Goal: Task Accomplishment & Management: Complete application form

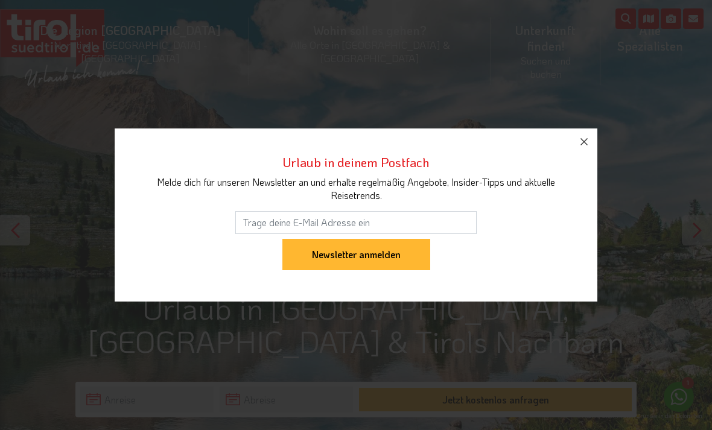
click at [581, 138] on icon "button" at bounding box center [584, 142] width 14 height 14
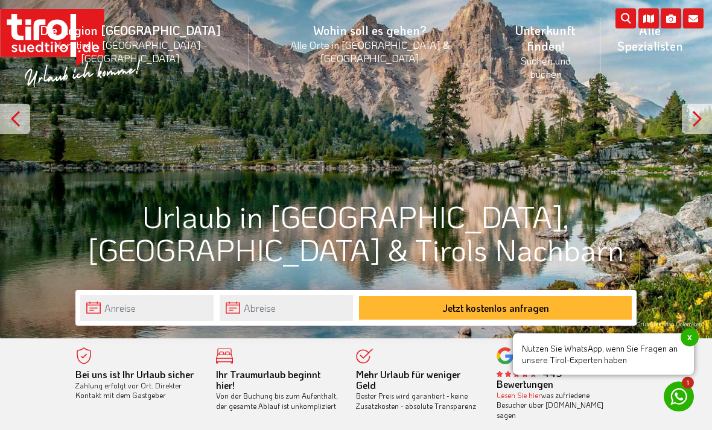
scroll to position [131, 0]
click at [165, 308] on input "text" at bounding box center [146, 308] width 133 height 26
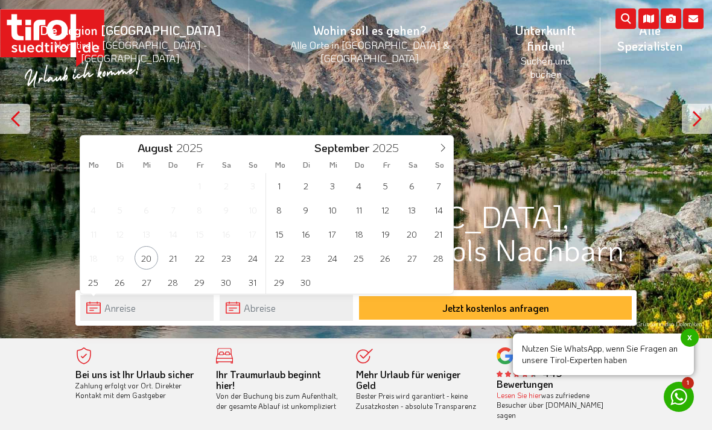
click at [449, 150] on span at bounding box center [443, 146] width 21 height 21
click at [448, 150] on span at bounding box center [443, 146] width 21 height 21
click at [446, 148] on icon at bounding box center [443, 148] width 8 height 8
click at [448, 148] on span at bounding box center [443, 146] width 21 height 21
type input "2026"
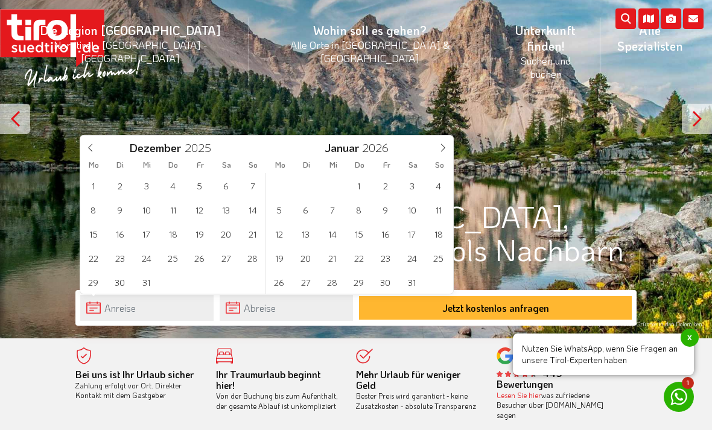
click at [447, 148] on span at bounding box center [443, 146] width 21 height 21
type input "2026"
click at [447, 149] on span at bounding box center [443, 146] width 21 height 21
click at [447, 148] on span at bounding box center [443, 146] width 21 height 21
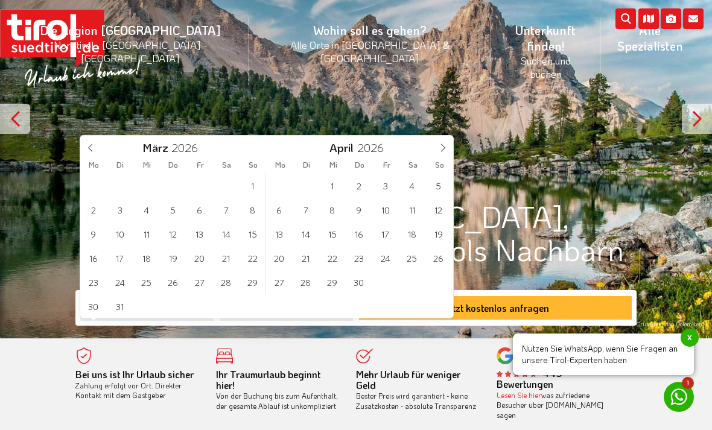
click at [448, 148] on span at bounding box center [443, 146] width 21 height 21
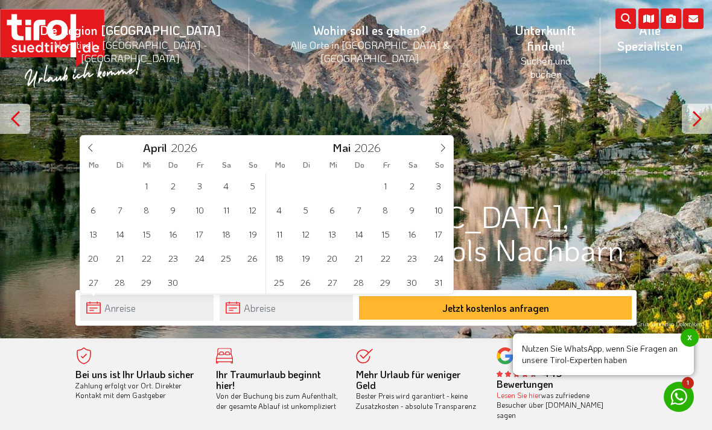
click at [447, 150] on span at bounding box center [443, 146] width 21 height 21
click at [448, 147] on span at bounding box center [443, 146] width 21 height 21
click at [444, 148] on icon at bounding box center [443, 148] width 4 height 8
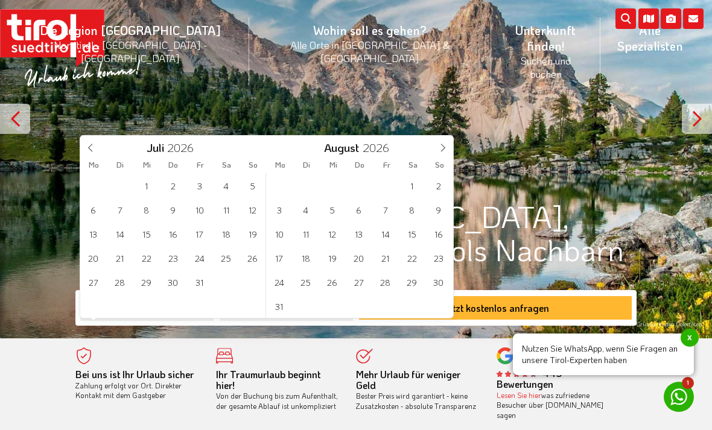
click at [448, 148] on span at bounding box center [443, 146] width 21 height 21
click at [231, 185] on span "1" at bounding box center [226, 186] width 24 height 24
click at [235, 238] on span "15" at bounding box center [226, 234] width 24 height 24
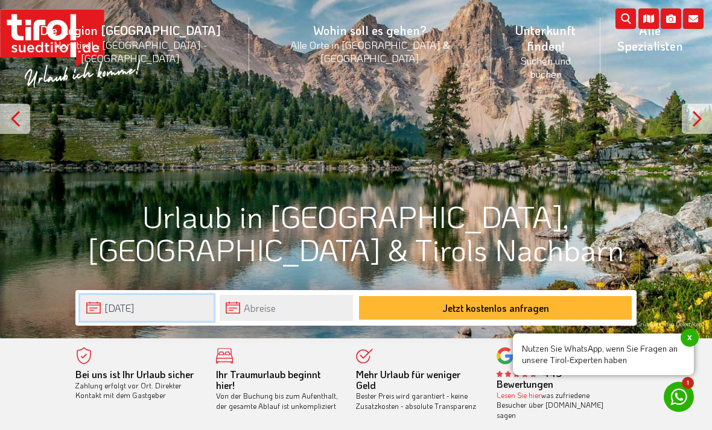
type input "[DATE]"
click at [505, 308] on button "Jetzt kostenlos anfragen" at bounding box center [495, 308] width 273 height 24
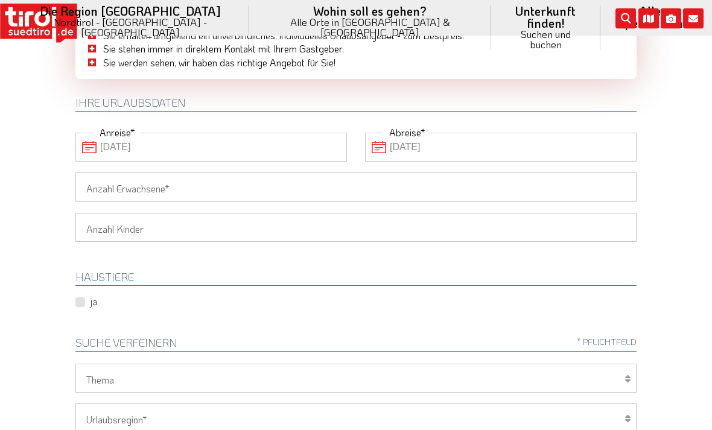
scroll to position [131, 0]
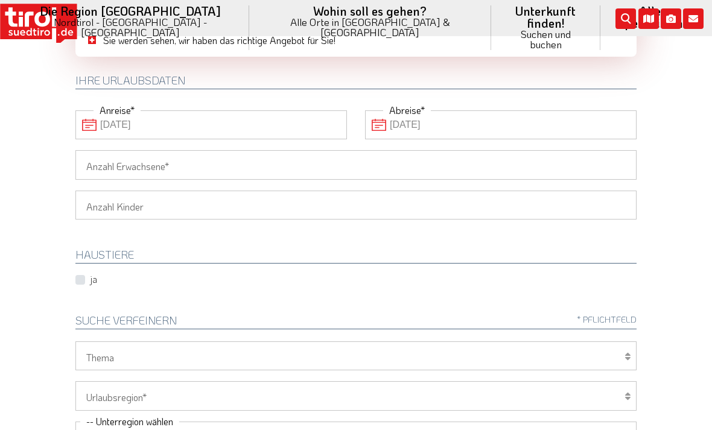
click at [95, 159] on input "Anzahl Erwachsene" at bounding box center [355, 164] width 561 height 29
type input "2"
click at [92, 204] on select "1 2 3 4 5 6" at bounding box center [355, 205] width 561 height 29
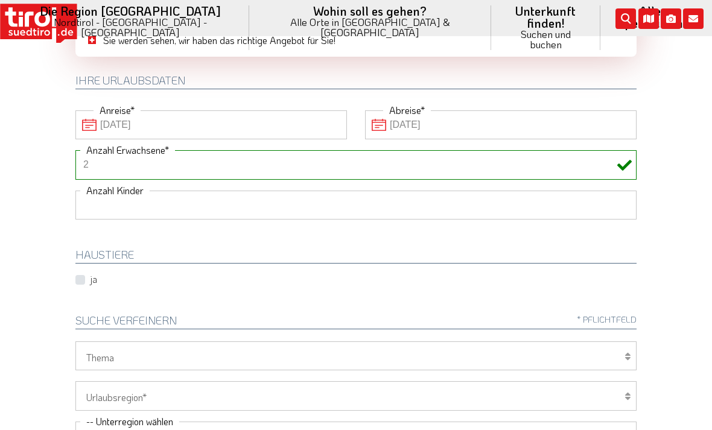
scroll to position [227, 0]
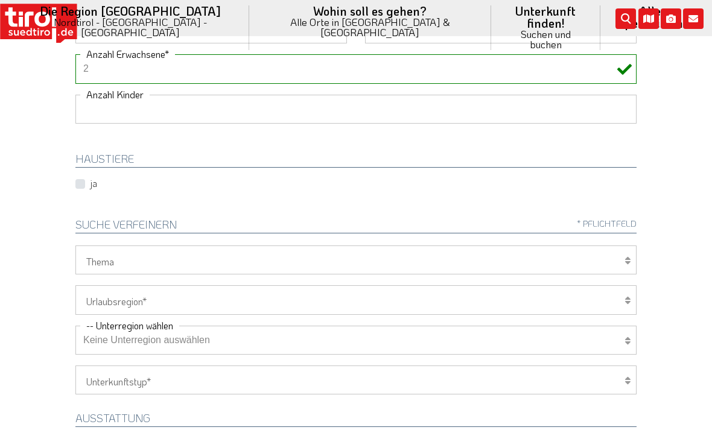
select select "1"
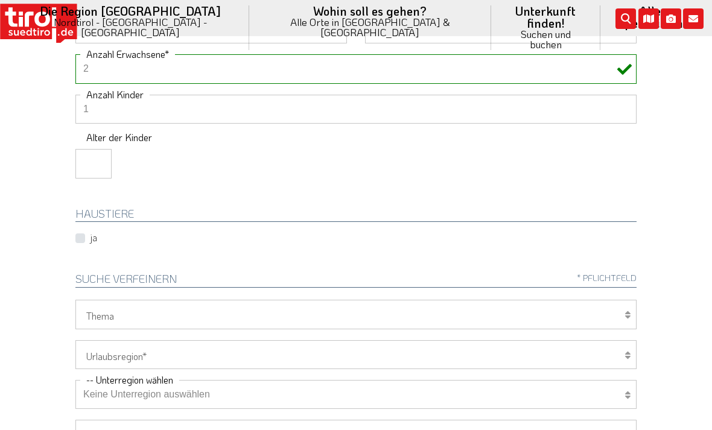
click at [87, 161] on input "number" at bounding box center [93, 163] width 36 height 29
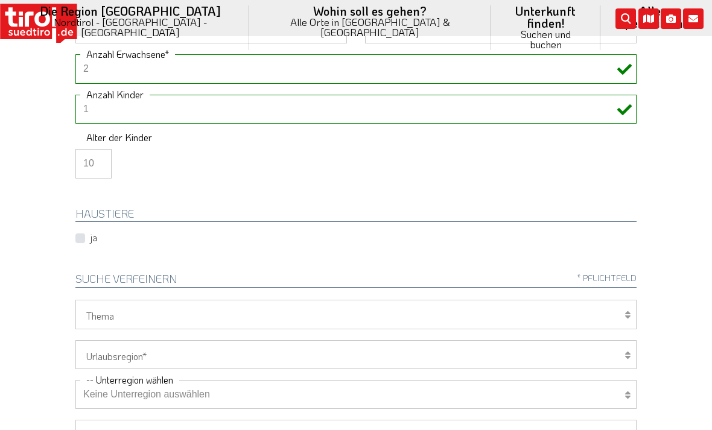
type input "10"
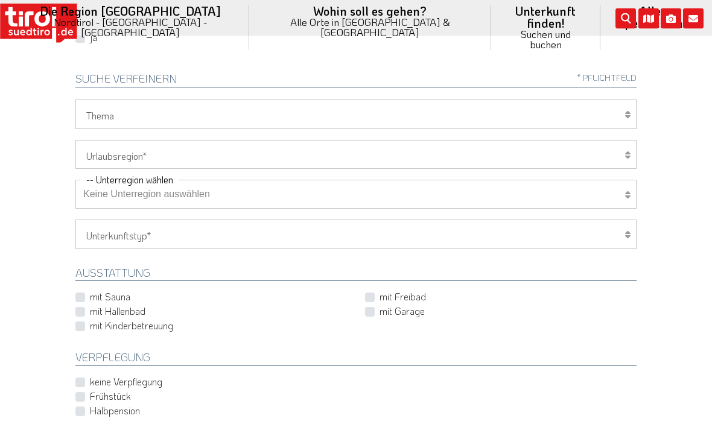
click at [101, 112] on select "Wellness Mountainbiken/Radfahren Familie Wandern Sport Skifahren Motorrad Golf" at bounding box center [355, 114] width 561 height 29
select select "7375"
click at [89, 153] on select "[GEOGRAPHIC_DATA]/Nordtirol Osttirol [GEOGRAPHIC_DATA] Tirols Nachbarn" at bounding box center [355, 154] width 561 height 29
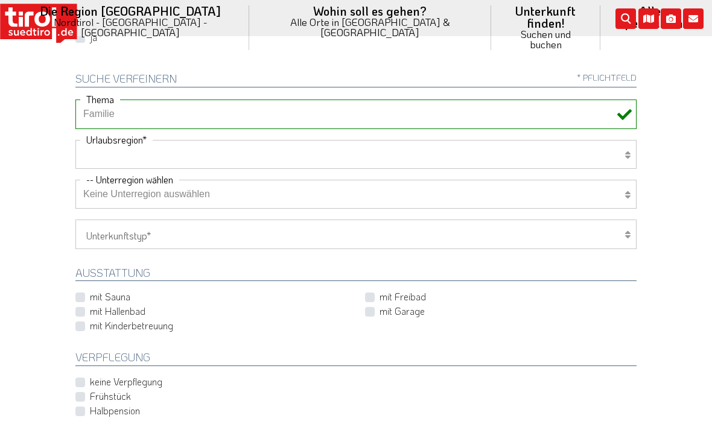
click at [82, 238] on select "Hotel 1-3 Sterne Hotel 4-5 Sterne Ferienwohnung Chalet/Ferienhaus Bauernhöfe" at bounding box center [355, 234] width 561 height 29
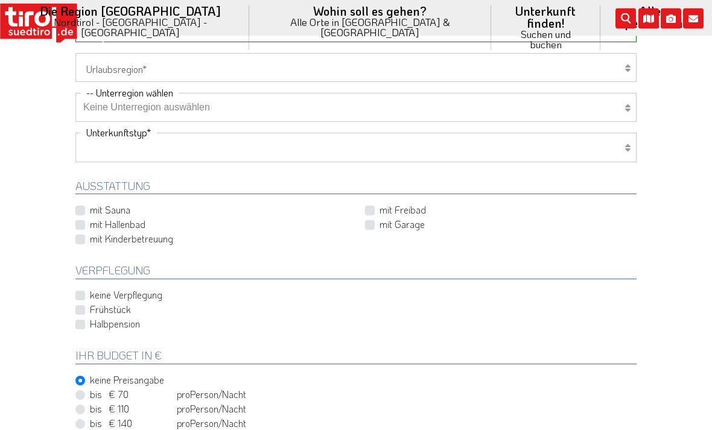
scroll to position [568, 0]
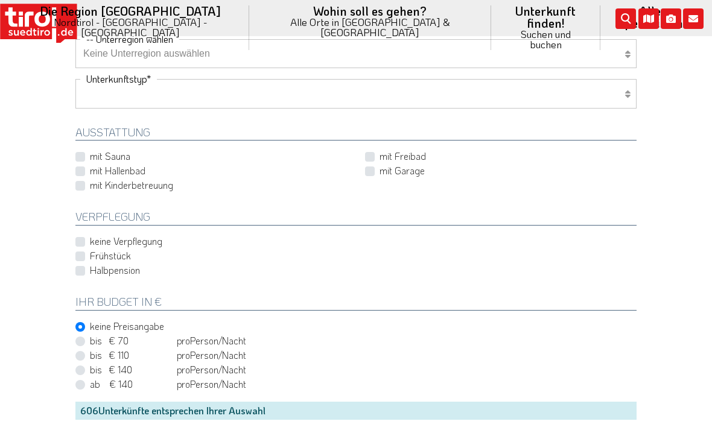
click at [75, 191] on div "Wellness Mountainbiken/Radfahren Familie Wandern Sport Skifahren Motorrad Golf …" at bounding box center [355, 189] width 579 height 461
click at [90, 183] on label "mit Kinderbetreuung" at bounding box center [131, 185] width 83 height 13
click at [79, 183] on input "mit Kinderbetreuung" at bounding box center [213, 186] width 271 height 8
checkbox input "true"
click at [90, 168] on label "mit Hallenbad" at bounding box center [117, 170] width 55 height 13
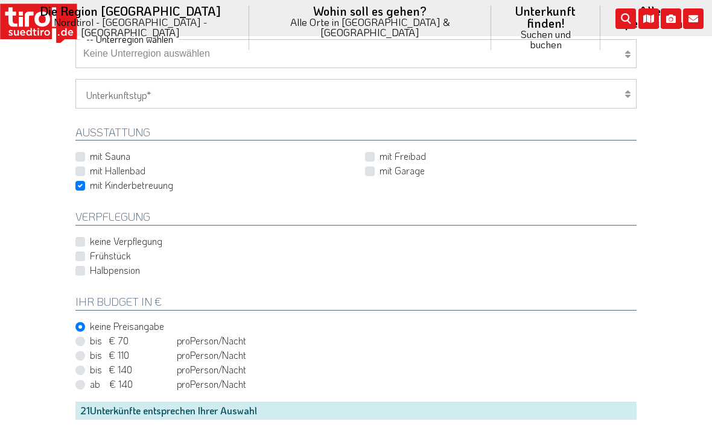
click at [78, 168] on input "mit Hallenbad" at bounding box center [213, 171] width 271 height 8
checkbox input "true"
click at [376, 150] on div "mit Freibad" at bounding box center [500, 157] width 271 height 14
click at [379, 151] on label "mit Freibad" at bounding box center [402, 156] width 46 height 13
click at [373, 153] on input "mit Freibad" at bounding box center [502, 157] width 271 height 8
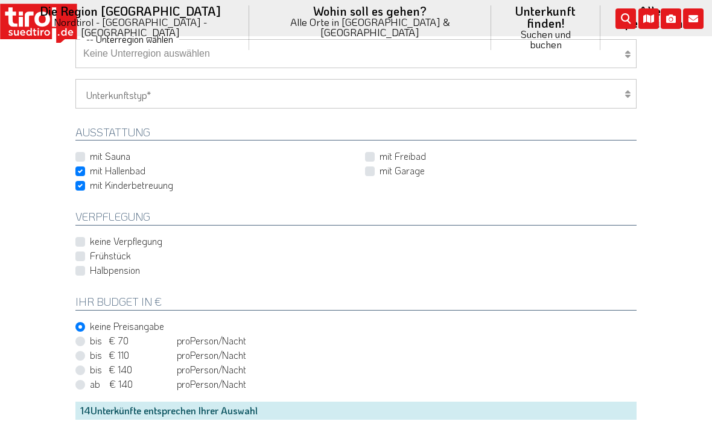
checkbox input "true"
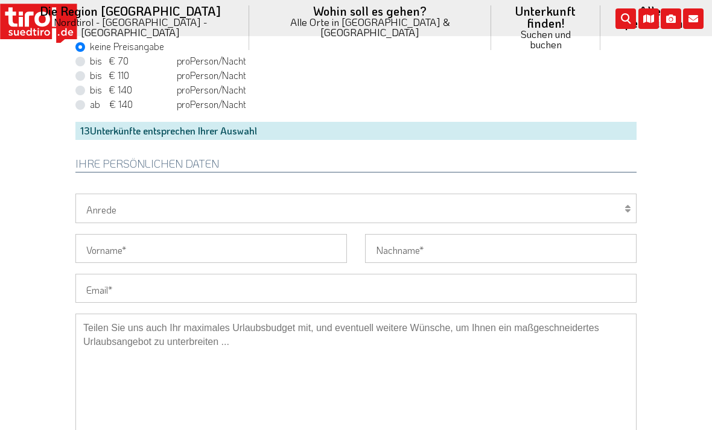
scroll to position [849, 0]
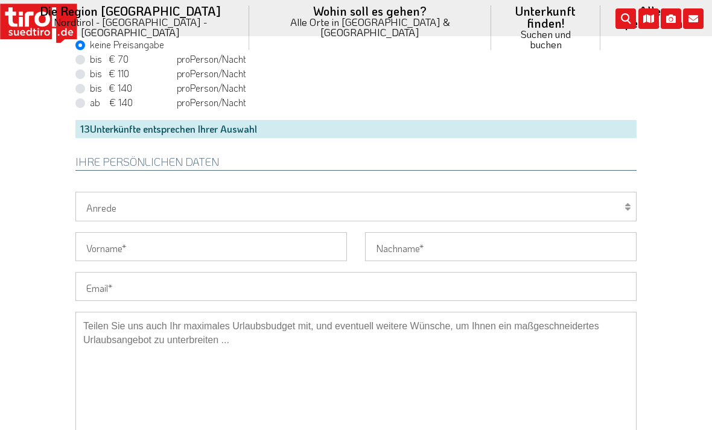
click at [87, 239] on input "Vorname" at bounding box center [210, 246] width 271 height 29
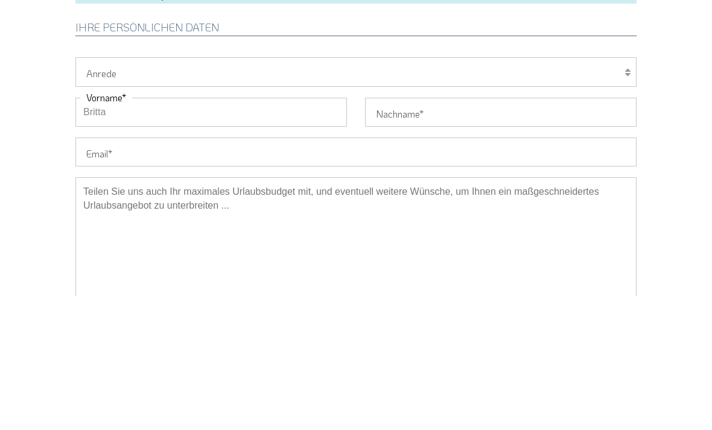
type input "Britta"
click at [487, 232] on input "Nachname" at bounding box center [500, 246] width 271 height 29
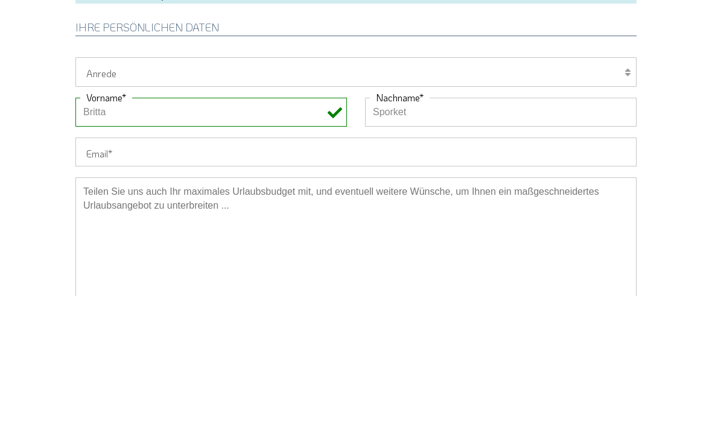
type input "Sporket"
click at [95, 272] on input "Email" at bounding box center [355, 286] width 561 height 29
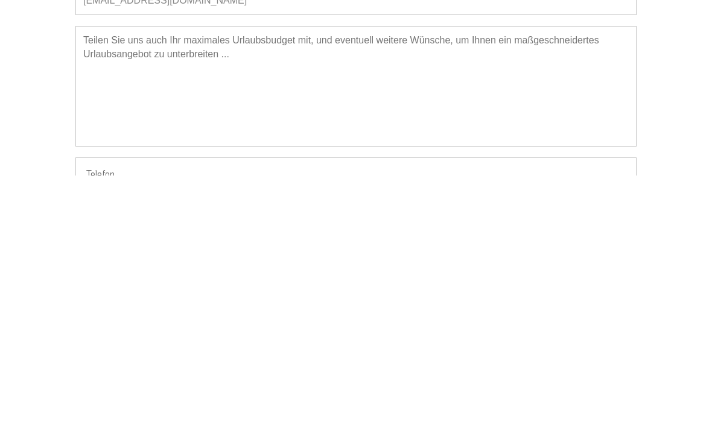
scroll to position [929, 0]
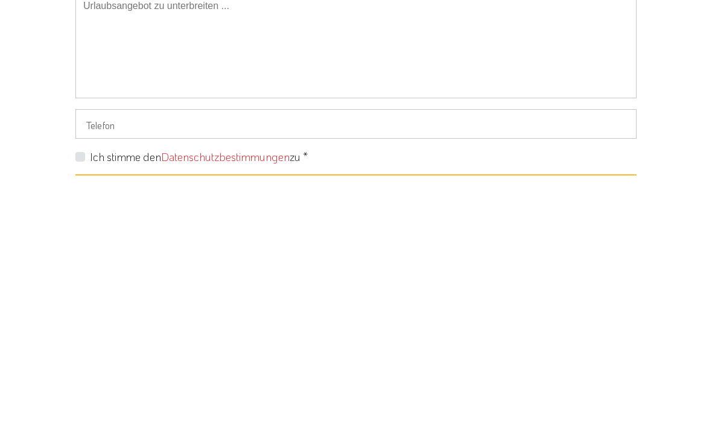
type input "[EMAIL_ADDRESS][DOMAIN_NAME]"
click at [90, 404] on label "Ich stimme den Datenschutzbestimmungen zu *" at bounding box center [199, 411] width 218 height 15
click at [81, 407] on input "Ich stimme den Datenschutzbestimmungen zu *" at bounding box center [358, 411] width 561 height 8
checkbox input "true"
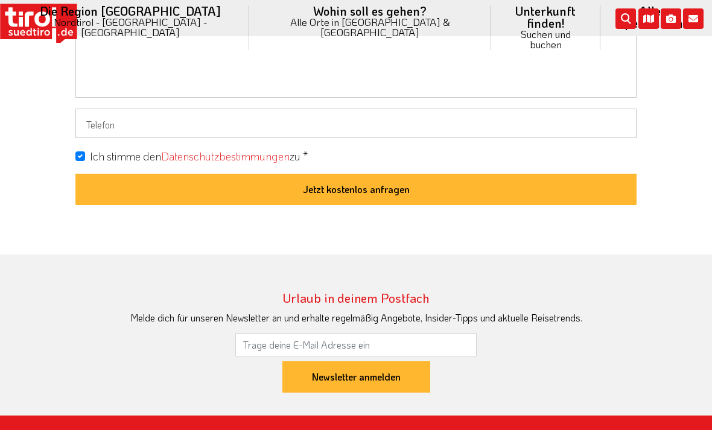
click at [111, 188] on button "Jetzt kostenlos anfragen" at bounding box center [355, 189] width 561 height 31
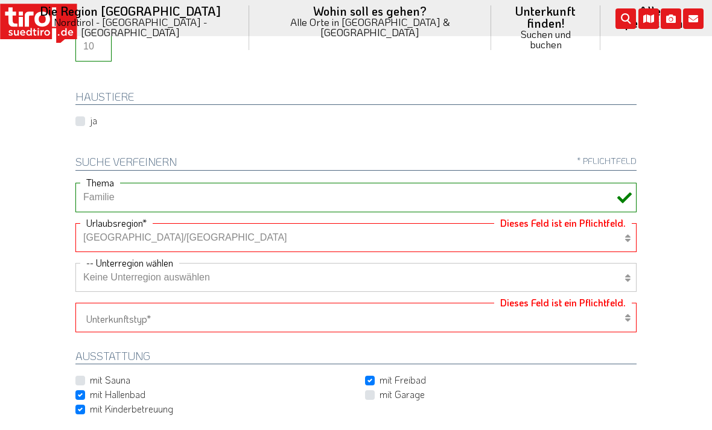
click at [89, 236] on select "[GEOGRAPHIC_DATA]/Nordtirol Osttirol [GEOGRAPHIC_DATA] Tirols Nachbarn" at bounding box center [355, 237] width 561 height 29
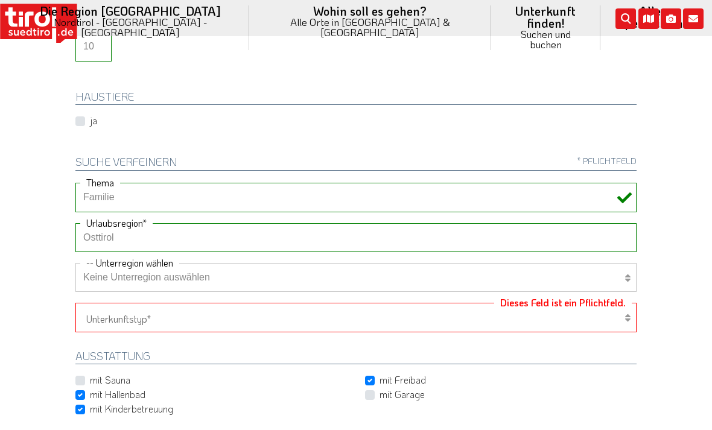
click at [88, 235] on select "[GEOGRAPHIC_DATA]/Nordtirol Osttirol [GEOGRAPHIC_DATA] Tirols Nachbarn" at bounding box center [355, 237] width 561 height 29
select select "7094"
click at [540, 309] on select "Hotel 1-3 Sterne Hotel 4-5 Sterne Ferienwohnung Chalet/Ferienhaus Bauernhöfe" at bounding box center [355, 317] width 561 height 29
click at [88, 238] on select "[GEOGRAPHIC_DATA]/Nordtirol Osttirol [GEOGRAPHIC_DATA] Tirols Nachbarn" at bounding box center [355, 237] width 561 height 29
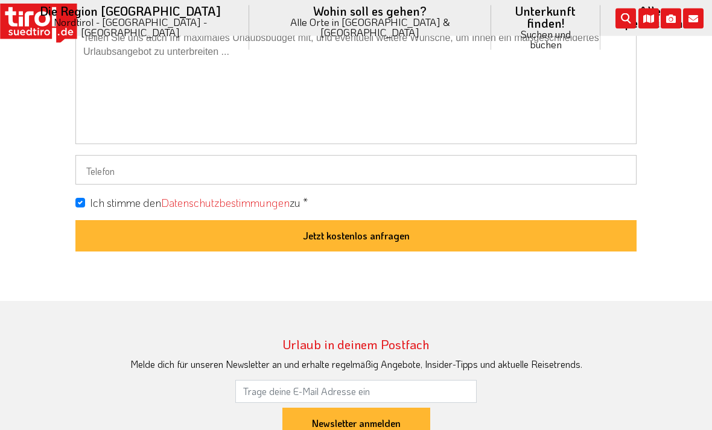
scroll to position [1231, 0]
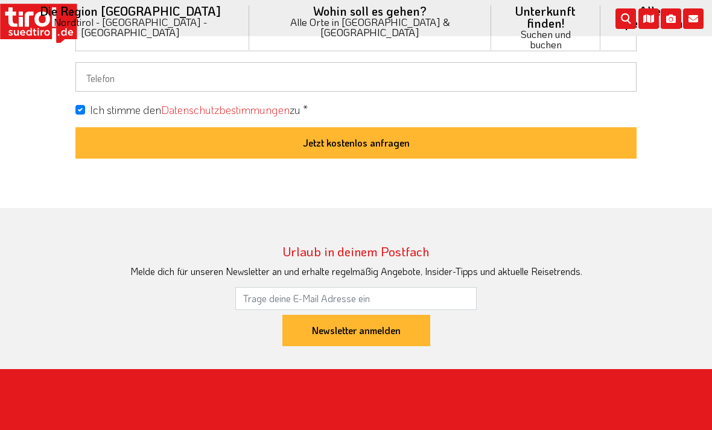
click at [580, 147] on button "Jetzt kostenlos anfragen" at bounding box center [355, 142] width 561 height 31
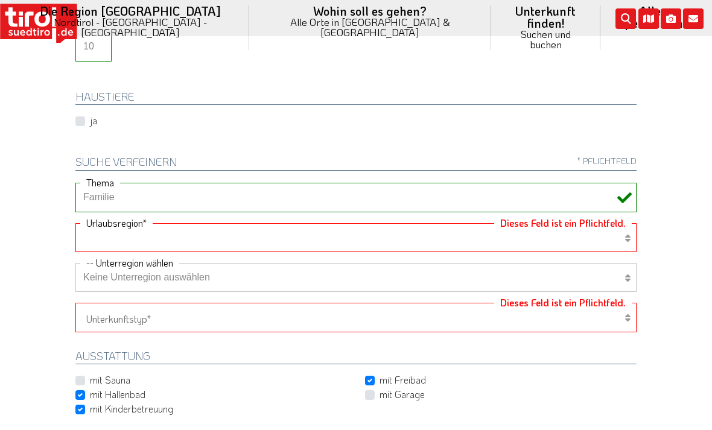
select select "7094"
click at [608, 270] on select "Keine Unterregion auswählen Achensee Alpbachtal & Tiroler Seenland [GEOGRAPHIC_…" at bounding box center [355, 277] width 561 height 29
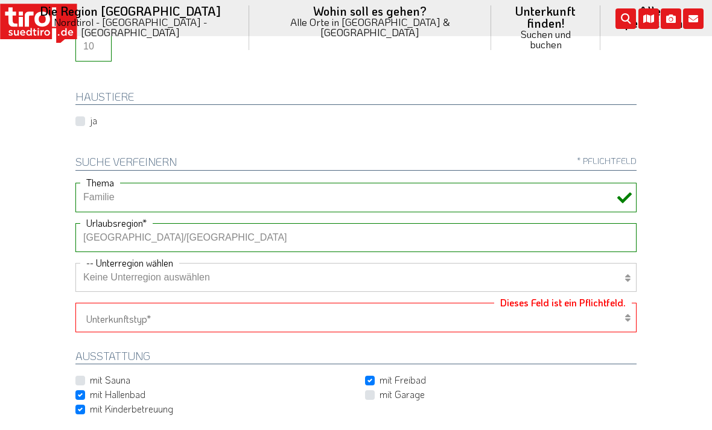
click at [596, 320] on select "Hotel 1-3 Sterne Hotel 4-5 Sterne Ferienwohnung Chalet/Ferienhaus Bauernhöfe" at bounding box center [355, 317] width 561 height 29
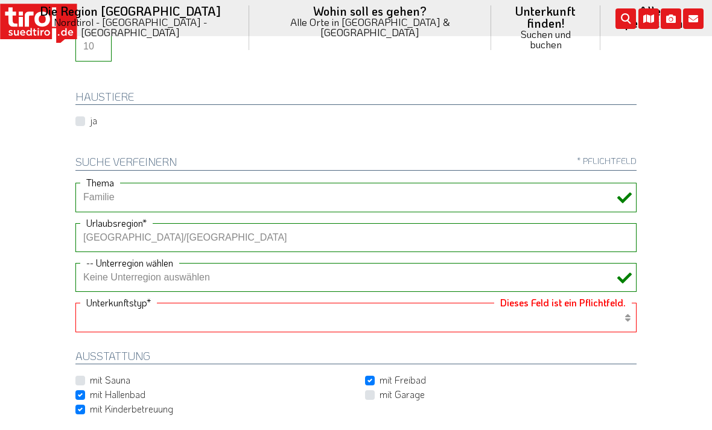
select select "1_4-5"
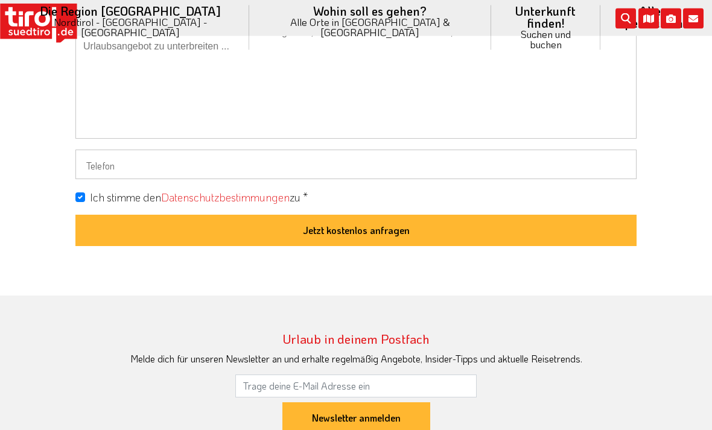
scroll to position [1229, 0]
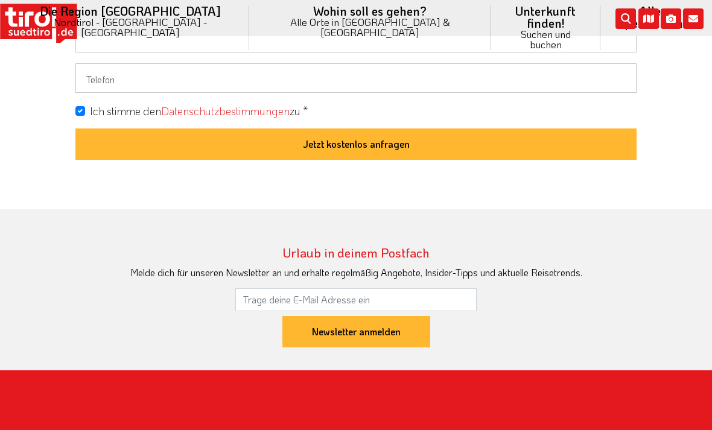
click at [99, 138] on button "Jetzt kostenlos anfragen" at bounding box center [355, 143] width 561 height 31
